Goal: Task Accomplishment & Management: Use online tool/utility

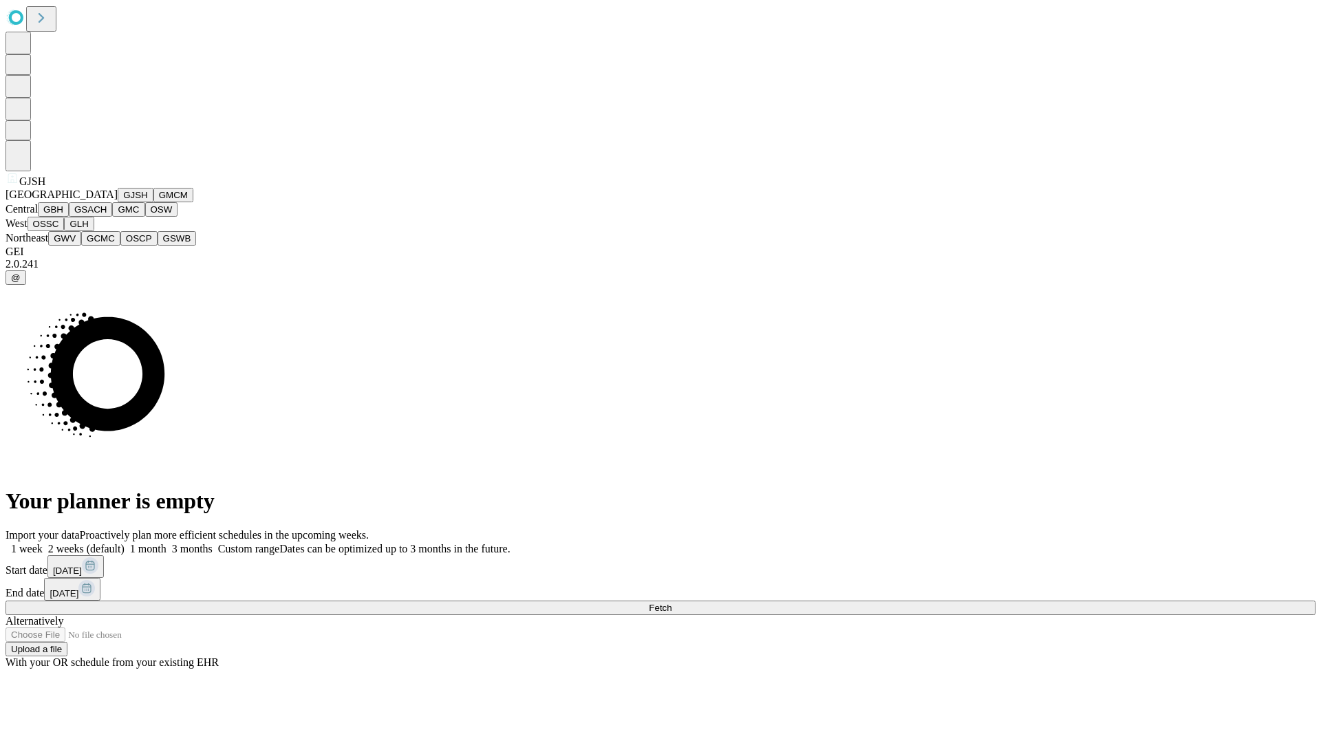
click at [118, 202] on button "GJSH" at bounding box center [136, 195] width 36 height 14
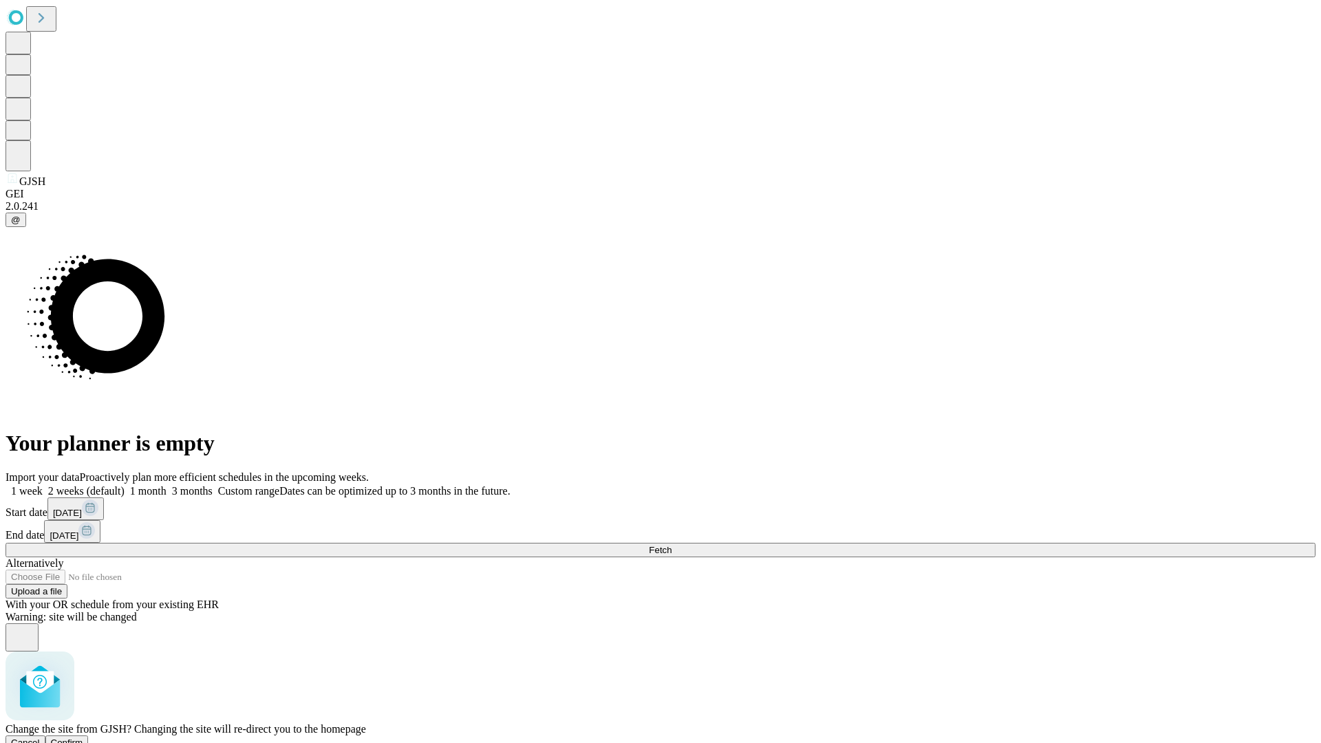
click at [83, 738] on span "Confirm" at bounding box center [67, 743] width 32 height 10
click at [43, 485] on label "1 week" at bounding box center [24, 491] width 37 height 12
click at [672, 545] on span "Fetch" at bounding box center [660, 550] width 23 height 10
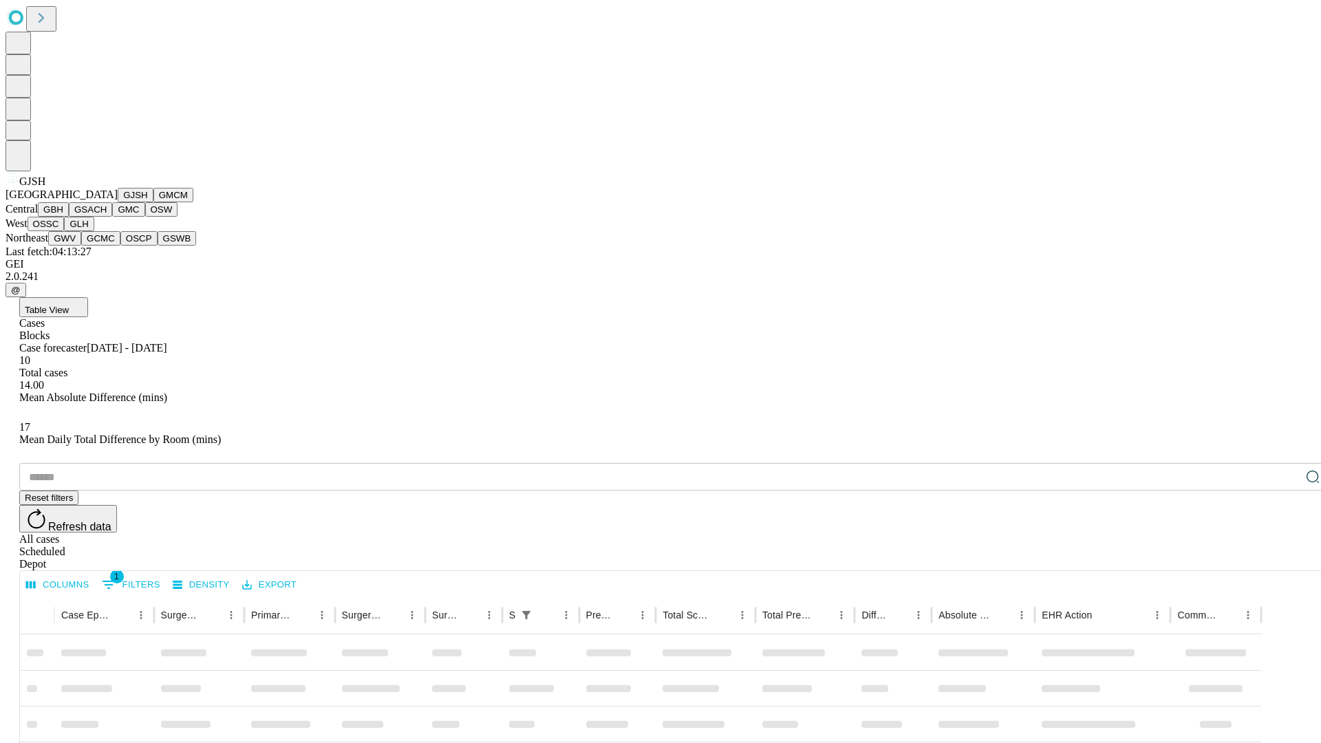
click at [153, 202] on button "GMCM" at bounding box center [173, 195] width 40 height 14
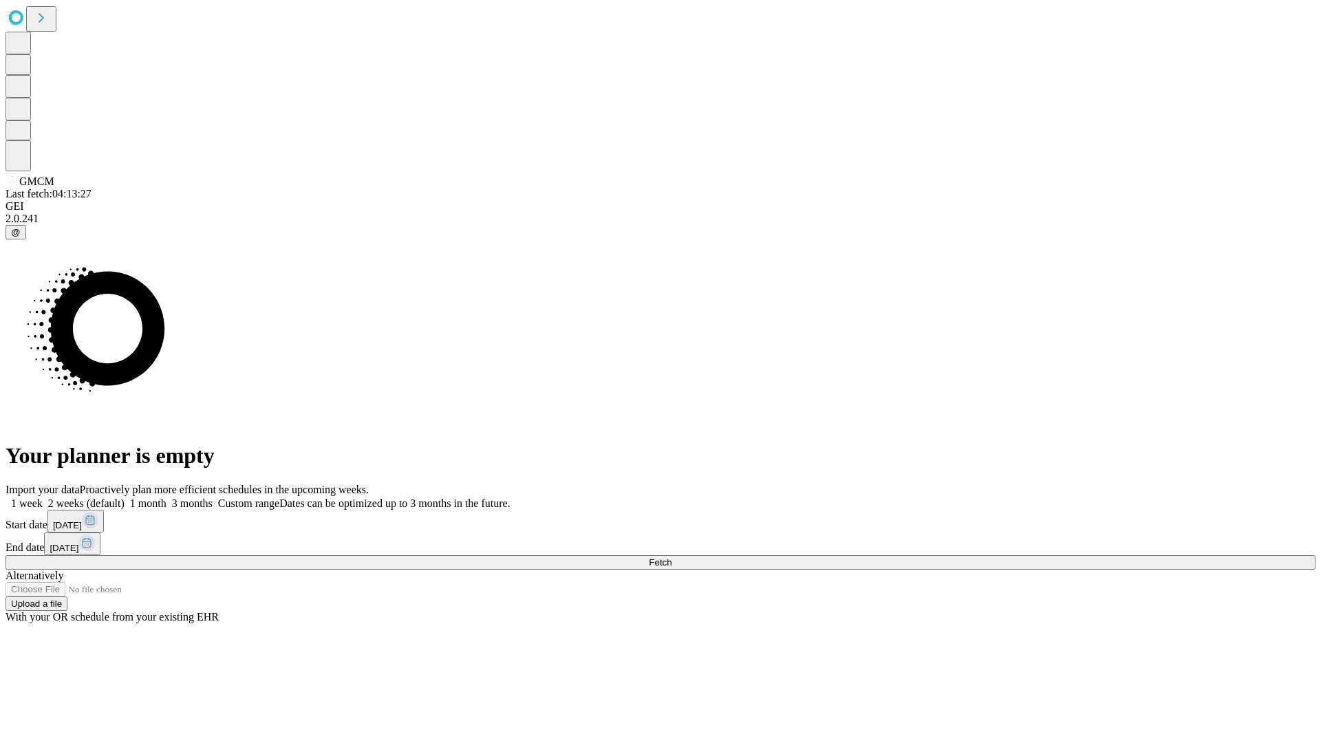
click at [43, 498] on label "1 week" at bounding box center [24, 504] width 37 height 12
click at [672, 557] on span "Fetch" at bounding box center [660, 562] width 23 height 10
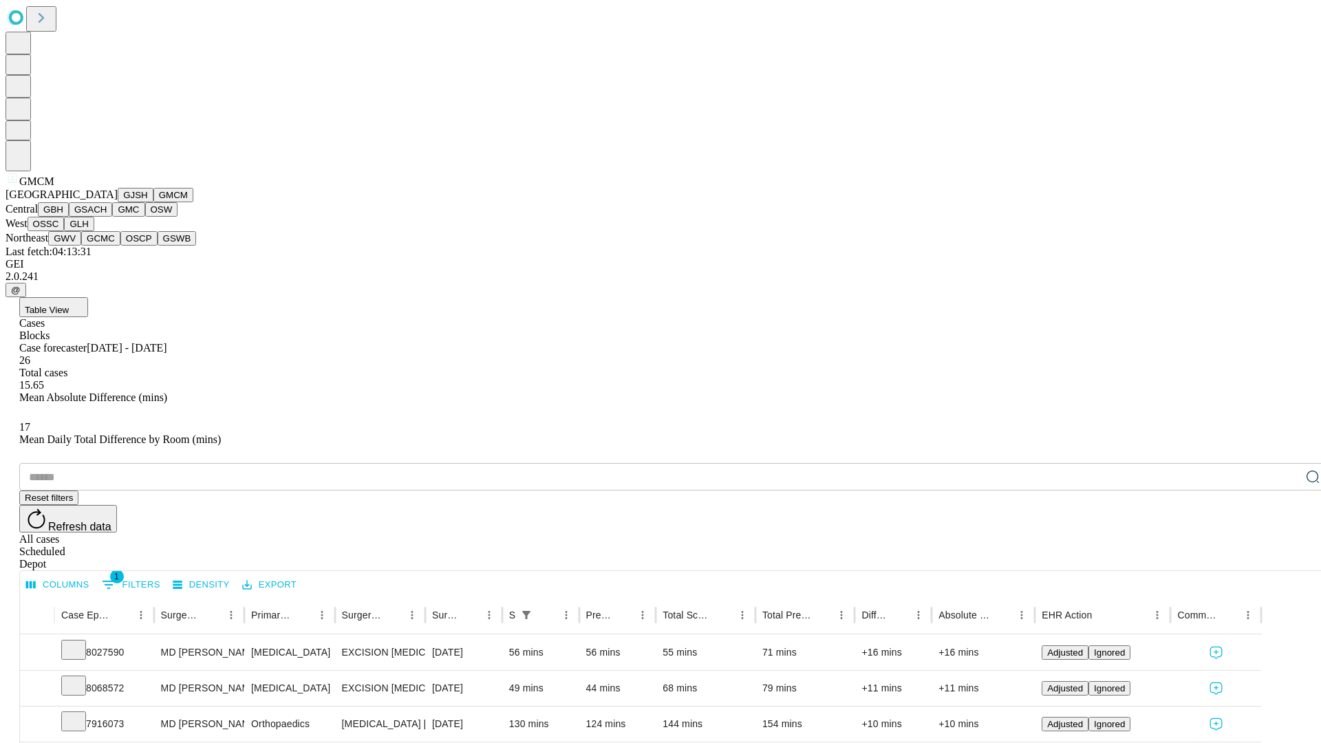
click at [69, 217] on button "GBH" at bounding box center [53, 209] width 31 height 14
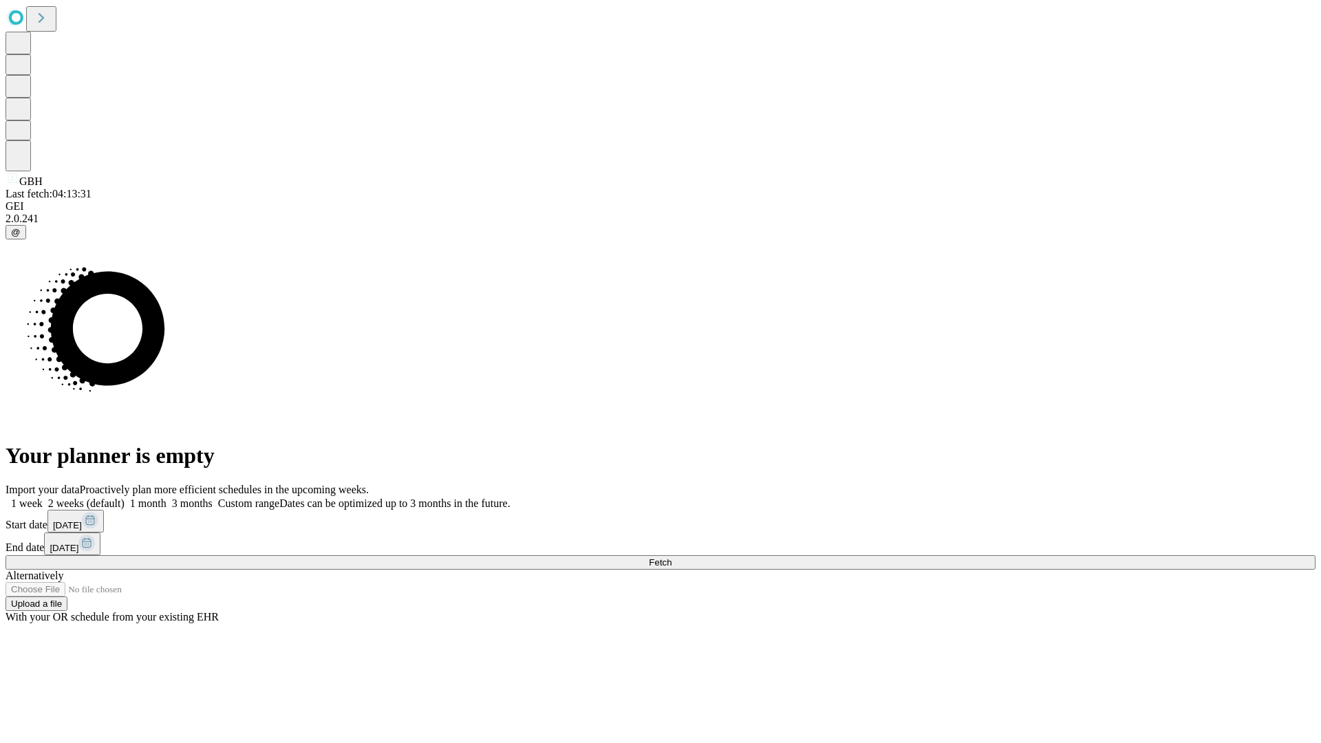
click at [43, 498] on label "1 week" at bounding box center [24, 504] width 37 height 12
click at [672, 557] on span "Fetch" at bounding box center [660, 562] width 23 height 10
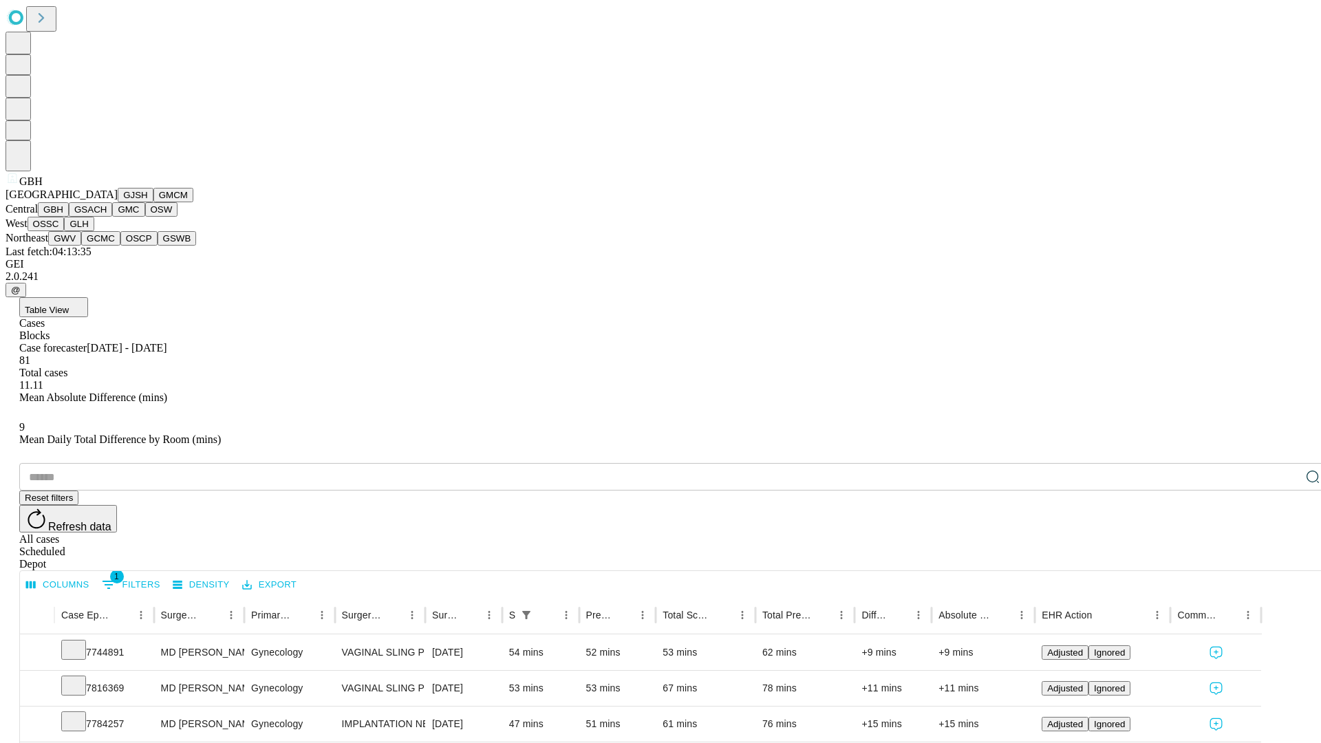
click at [107, 217] on button "GSACH" at bounding box center [90, 209] width 43 height 14
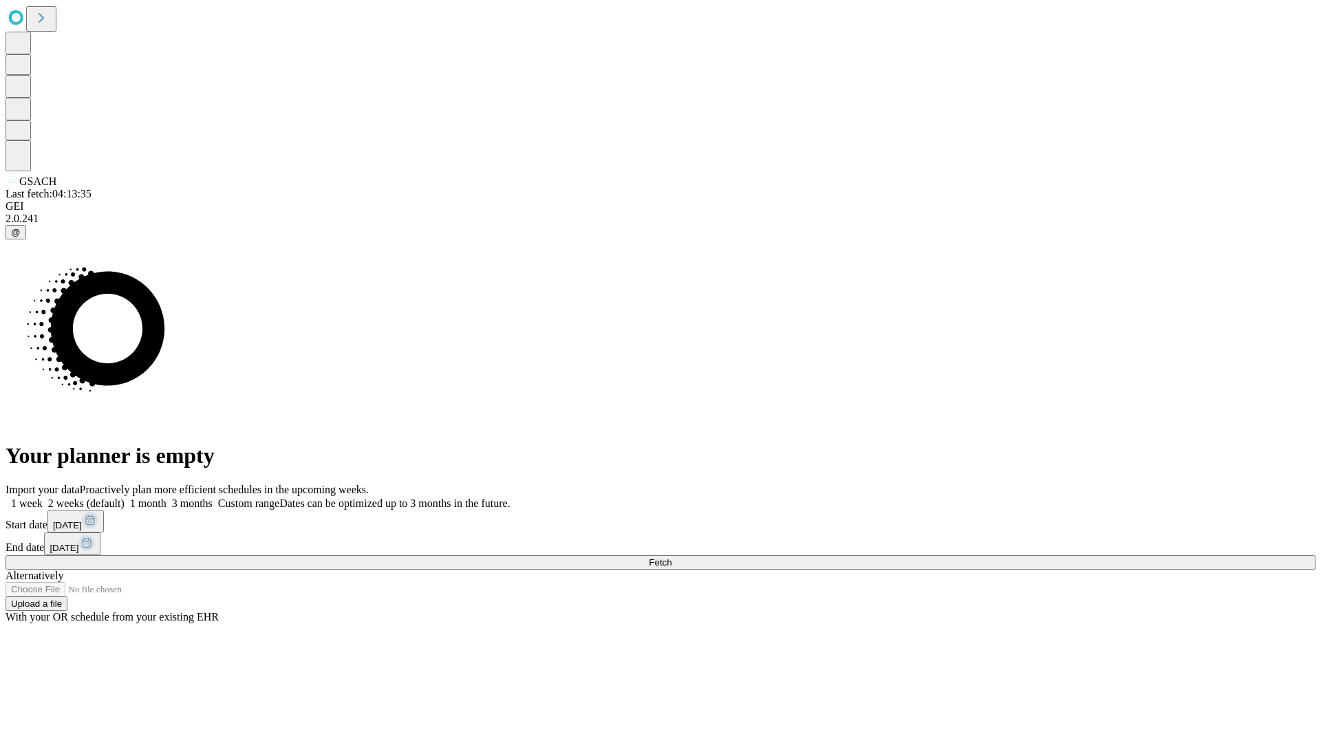
click at [43, 498] on label "1 week" at bounding box center [24, 504] width 37 height 12
click at [672, 557] on span "Fetch" at bounding box center [660, 562] width 23 height 10
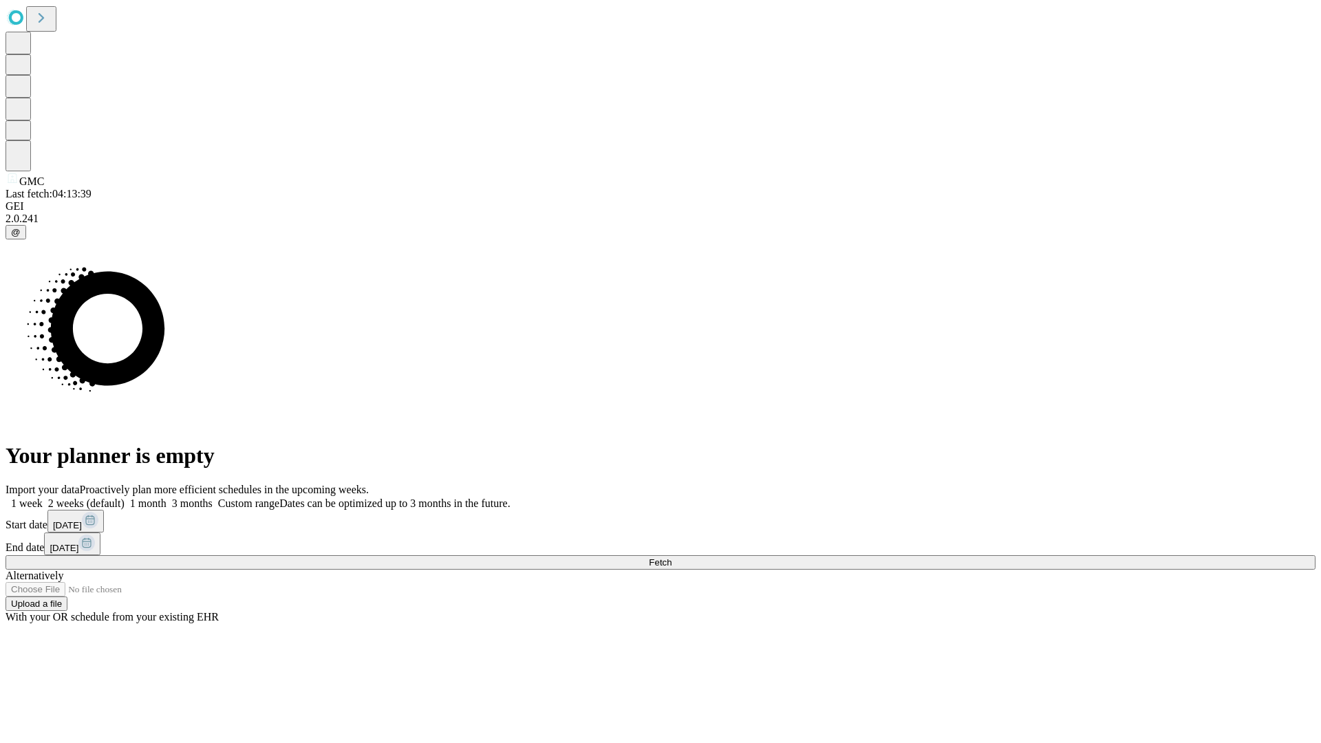
click at [672, 557] on span "Fetch" at bounding box center [660, 562] width 23 height 10
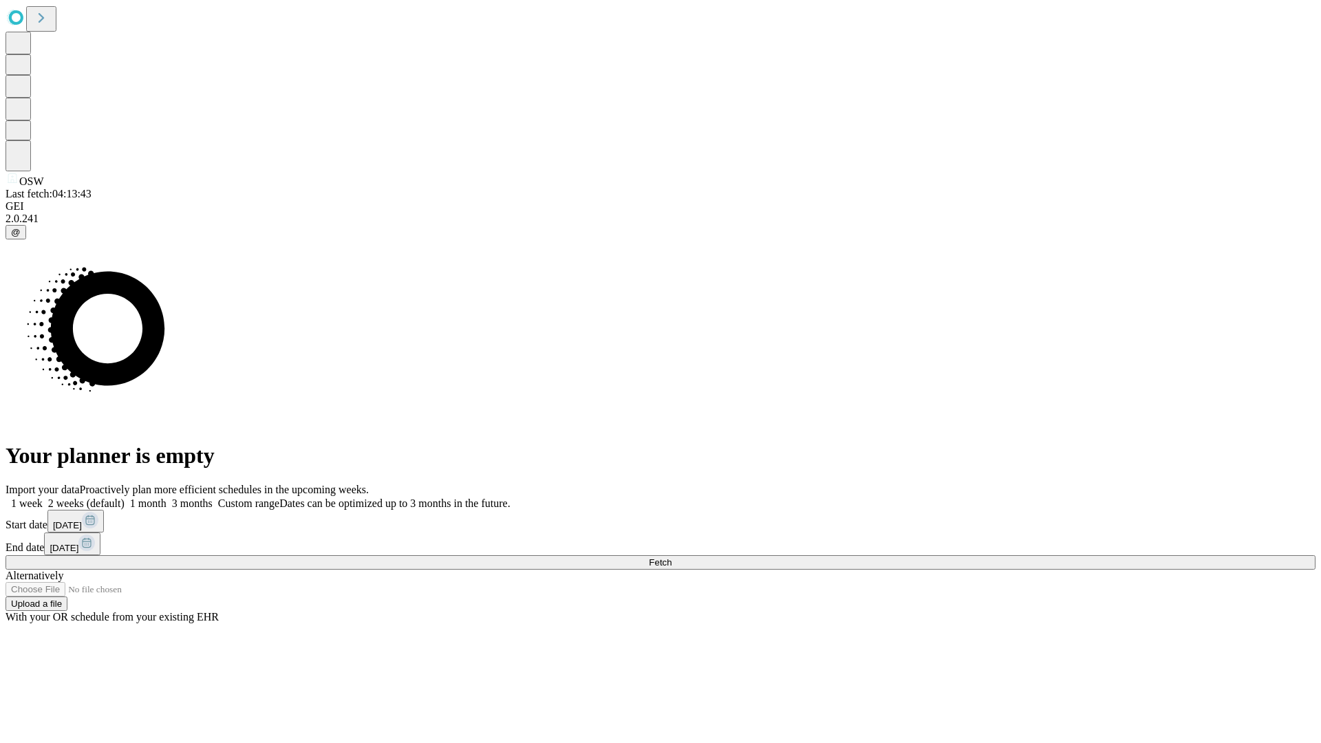
click at [43, 498] on label "1 week" at bounding box center [24, 504] width 37 height 12
click at [672, 557] on span "Fetch" at bounding box center [660, 562] width 23 height 10
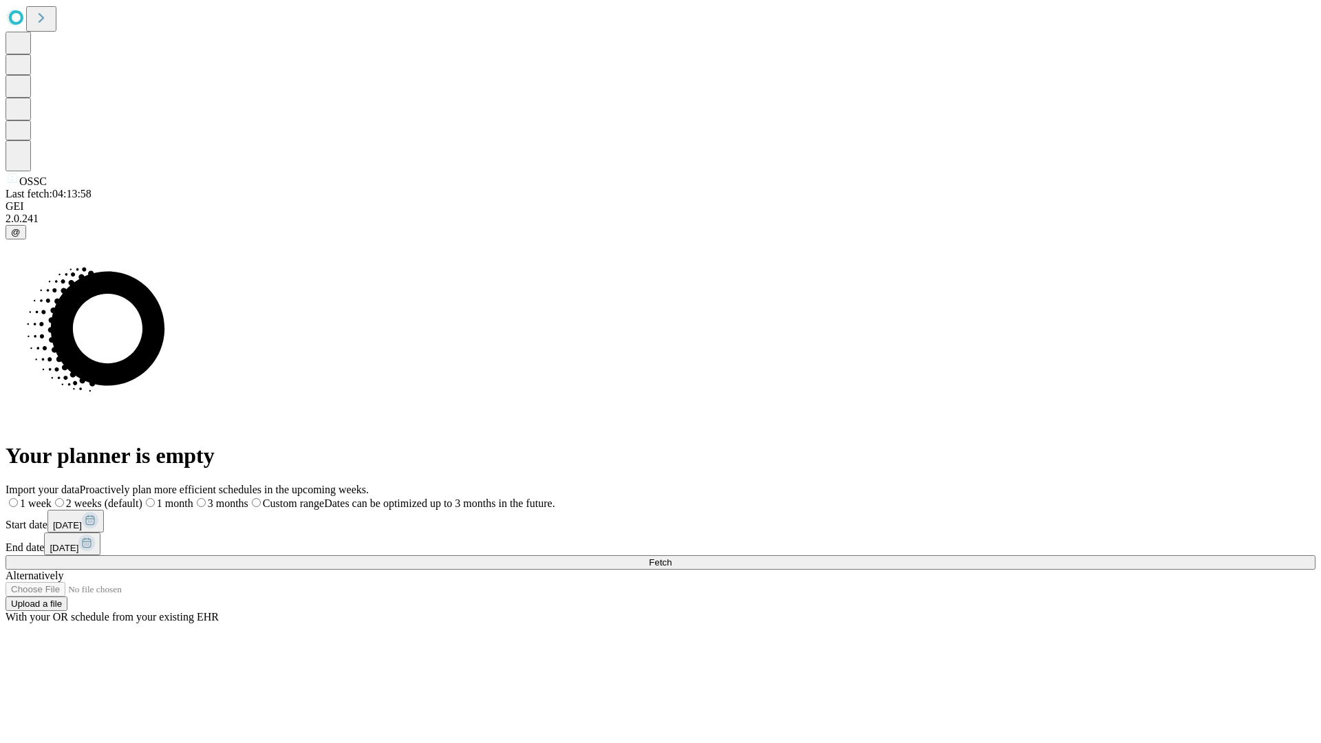
click at [52, 498] on label "1 week" at bounding box center [29, 504] width 46 height 12
click at [672, 557] on span "Fetch" at bounding box center [660, 562] width 23 height 10
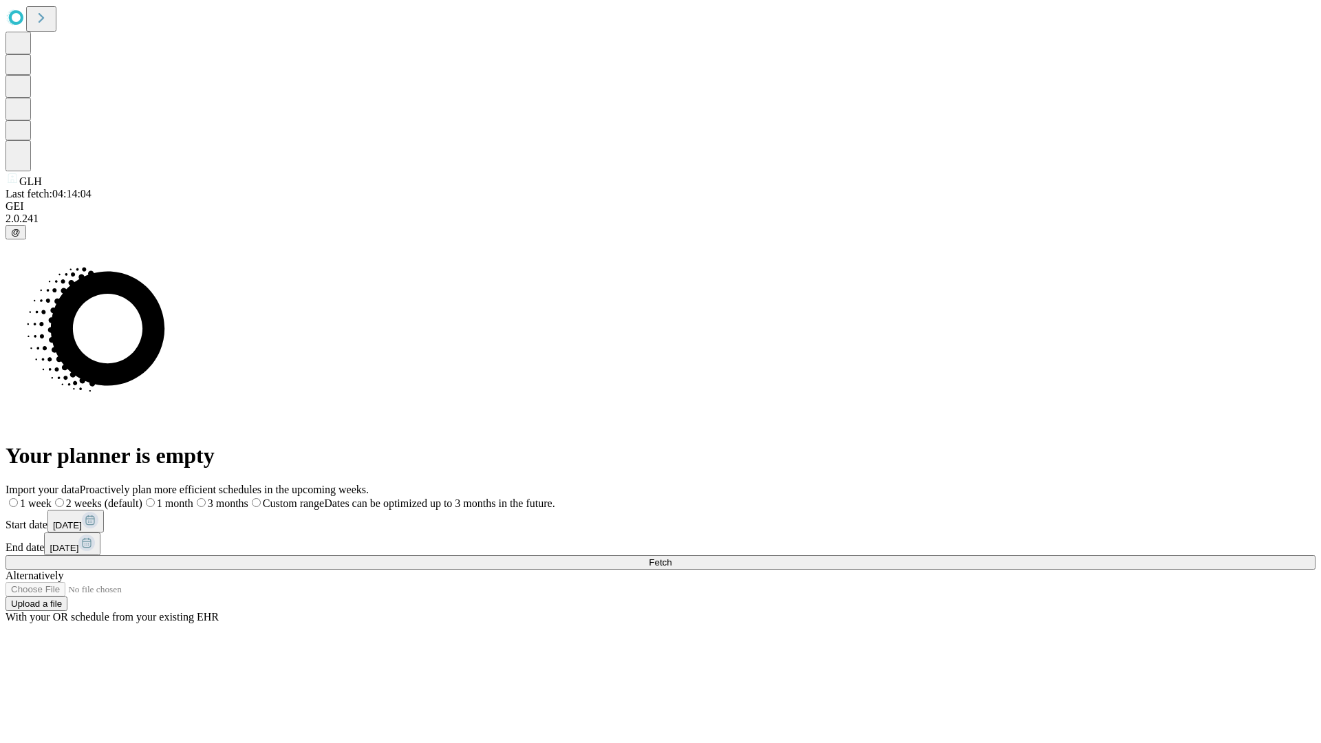
click at [52, 498] on label "1 week" at bounding box center [29, 504] width 46 height 12
click at [672, 557] on span "Fetch" at bounding box center [660, 562] width 23 height 10
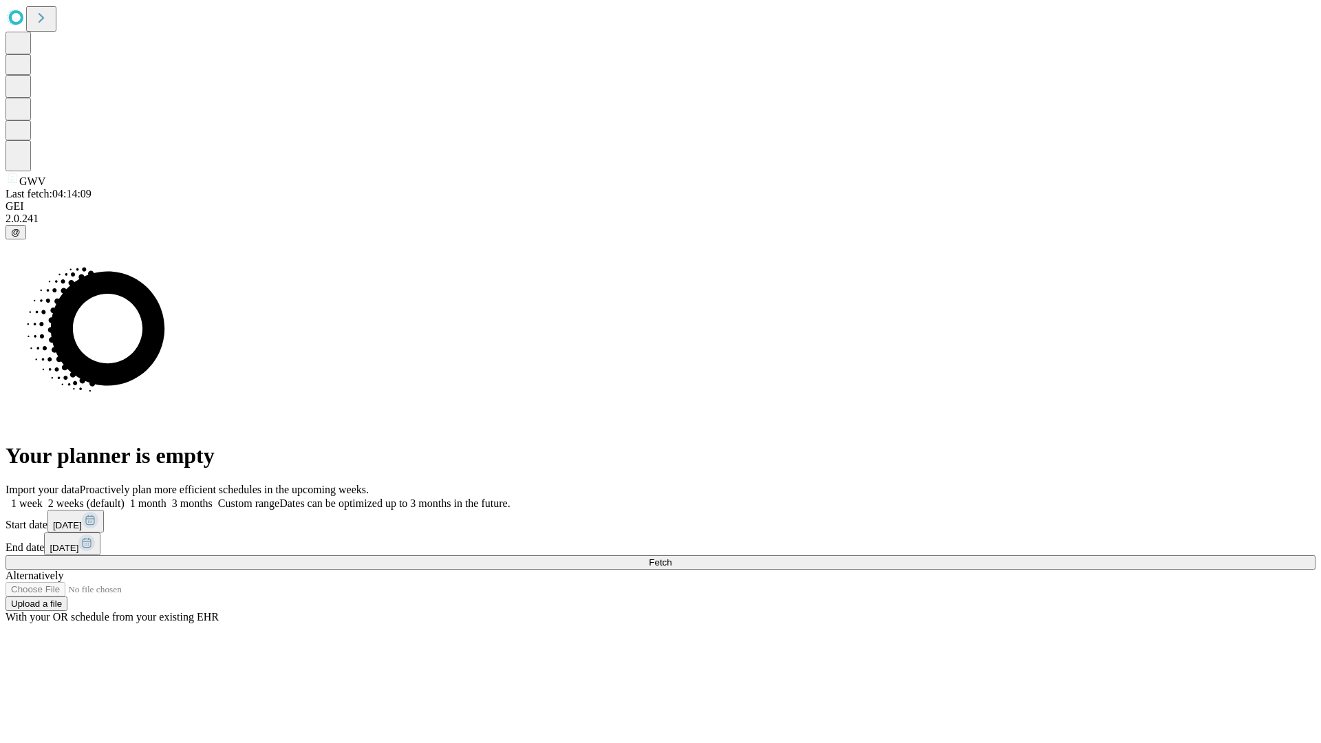
click at [43, 498] on label "1 week" at bounding box center [24, 504] width 37 height 12
click at [672, 557] on span "Fetch" at bounding box center [660, 562] width 23 height 10
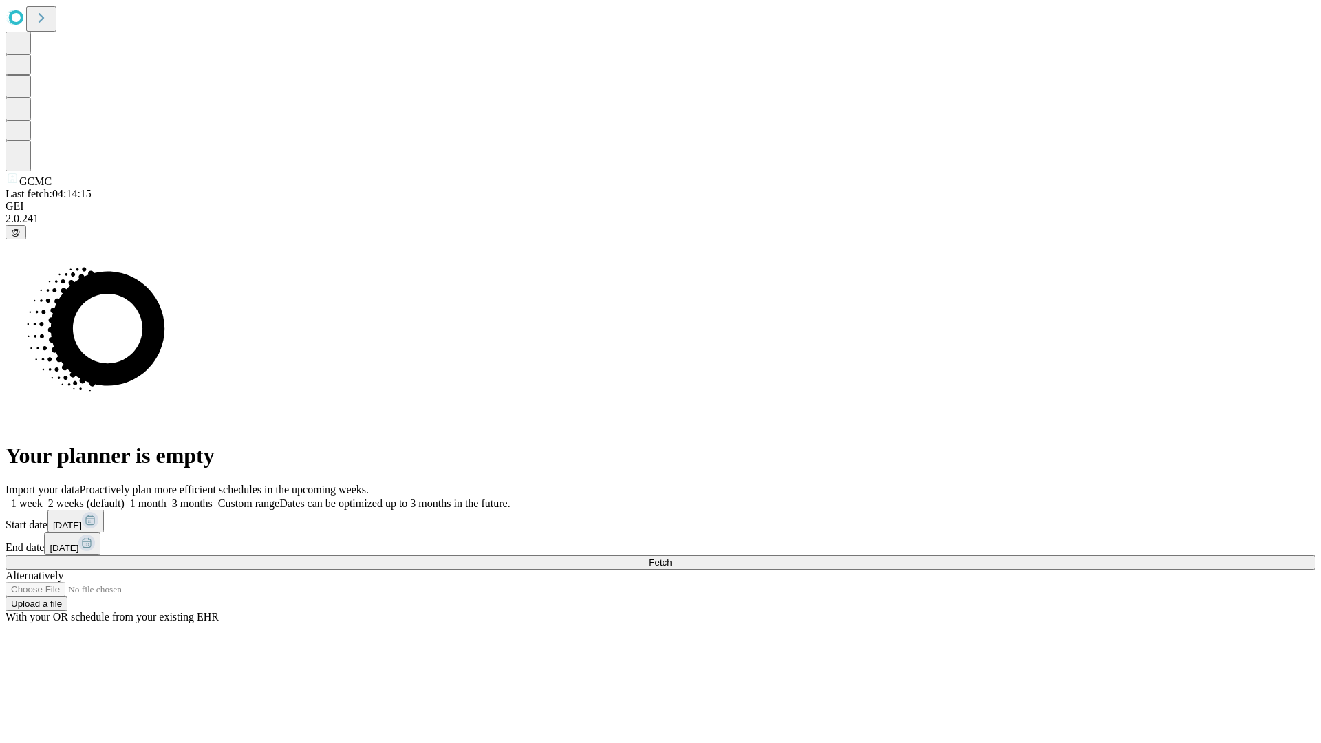
click at [43, 498] on label "1 week" at bounding box center [24, 504] width 37 height 12
click at [672, 557] on span "Fetch" at bounding box center [660, 562] width 23 height 10
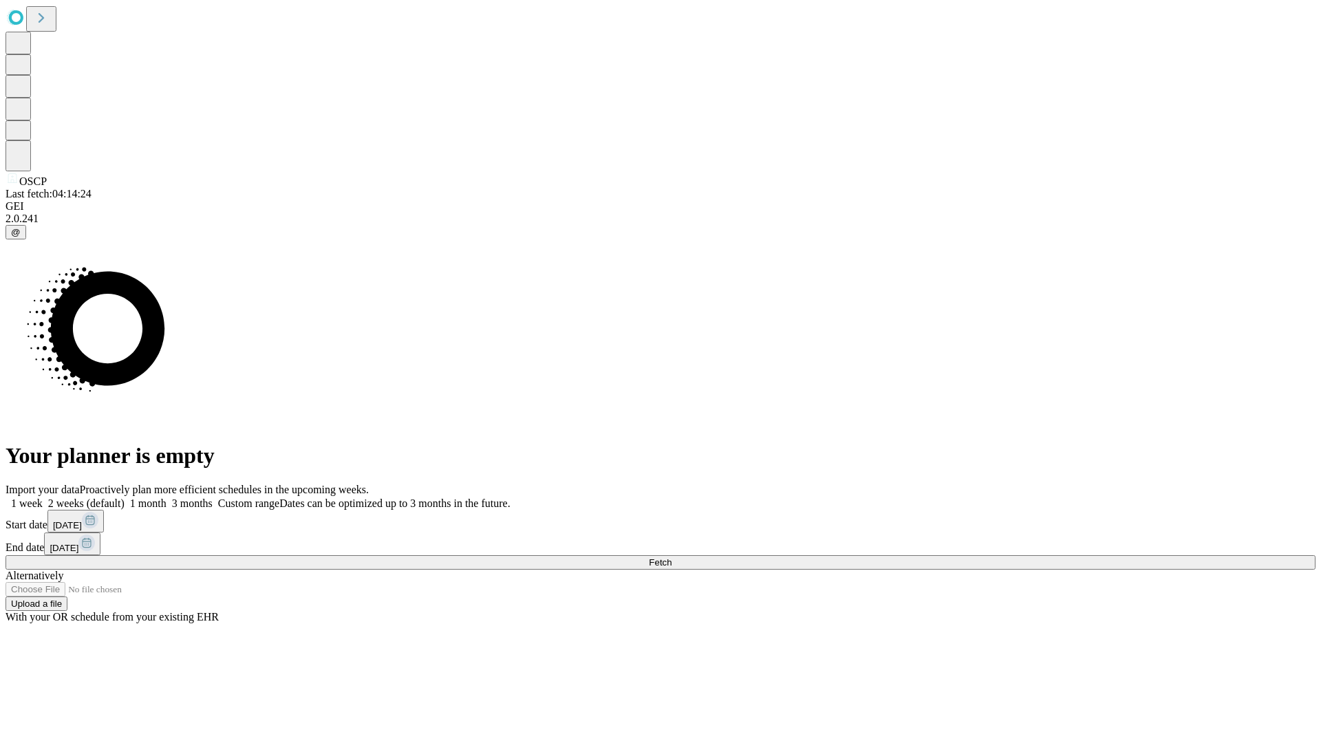
click at [43, 498] on label "1 week" at bounding box center [24, 504] width 37 height 12
click at [672, 557] on span "Fetch" at bounding box center [660, 562] width 23 height 10
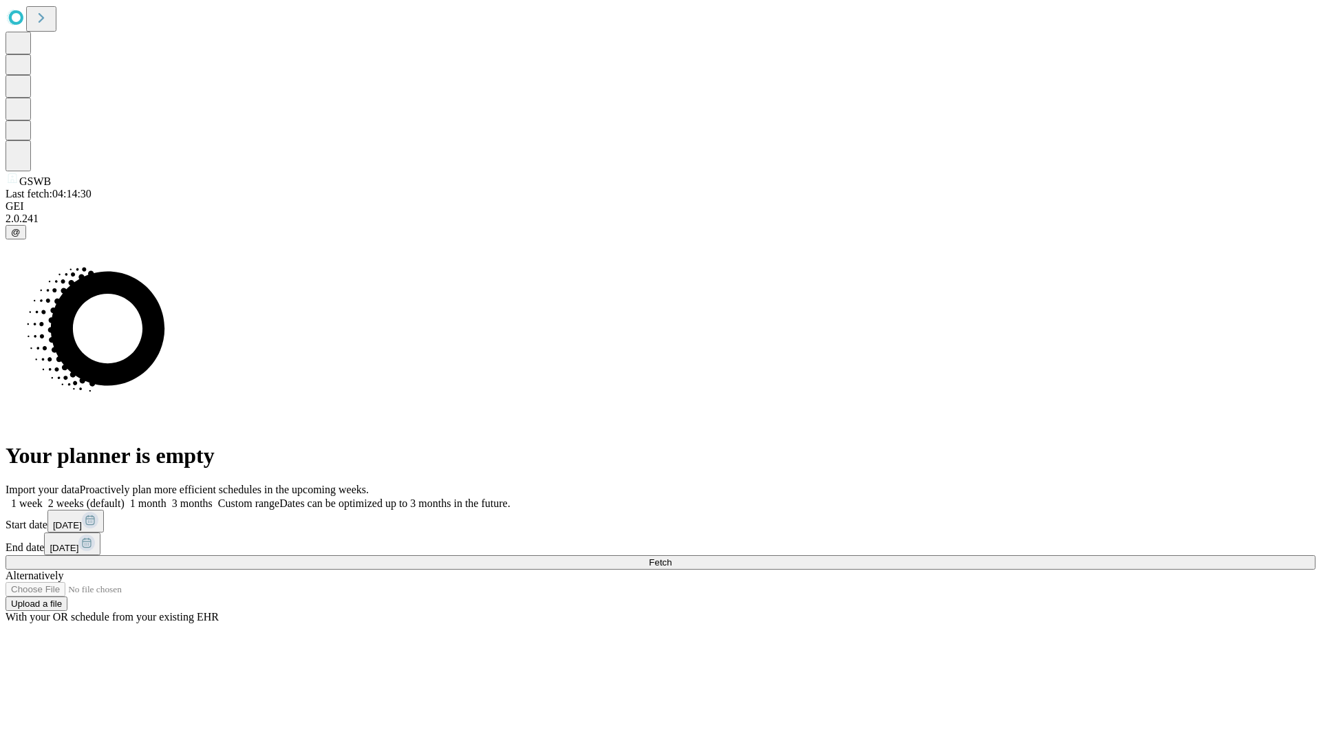
click at [43, 498] on label "1 week" at bounding box center [24, 504] width 37 height 12
click at [672, 557] on span "Fetch" at bounding box center [660, 562] width 23 height 10
